Goal: Task Accomplishment & Management: Complete application form

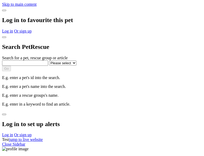
select select
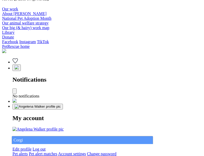
type input "Corgi"
select select "844268919"
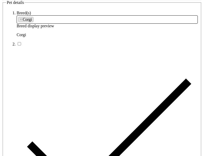
type input "[PERSON_NAME] Hill22, [GEOGRAPHIC_DATA], 4217"
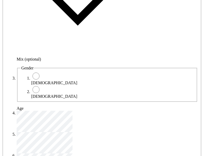
type input "14FEO934M45O193"
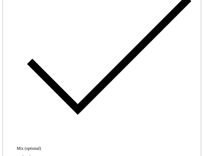
radio input "true"
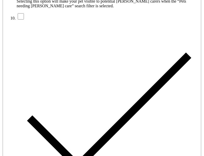
type input "Please wait..."
